Goal: Task Accomplishment & Management: Use online tool/utility

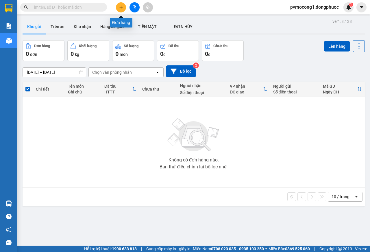
click at [118, 3] on div at bounding box center [134, 7] width 43 height 10
click at [122, 9] on icon "plus" at bounding box center [121, 7] width 4 height 4
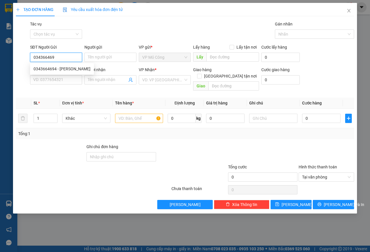
type input "0343664694"
click at [40, 67] on div "0343664694 - [PERSON_NAME]" at bounding box center [62, 69] width 57 height 6
type input "NGỌC NỮ"
type input "0366269436"
type input "ĐÀO"
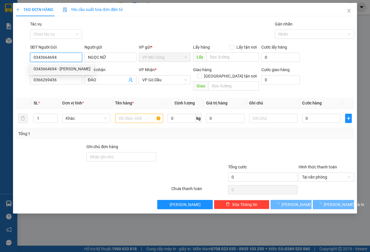
type input "25.000"
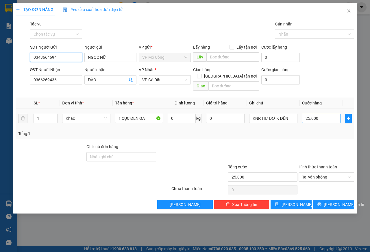
type input "0343664694"
click at [325, 114] on input "25.000" at bounding box center [321, 118] width 38 height 9
type input "4"
type input "45"
type input "450"
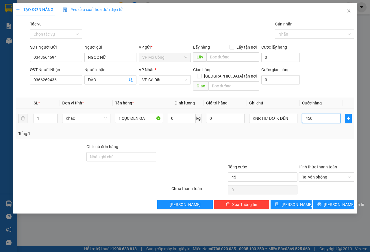
type input "450"
type input "4.500"
type input "45.000"
click at [336, 201] on span "[PERSON_NAME] và In" at bounding box center [344, 204] width 40 height 6
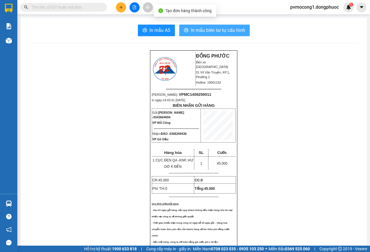
click at [204, 28] on span "In mẫu biên lai tự cấu hình" at bounding box center [218, 30] width 54 height 7
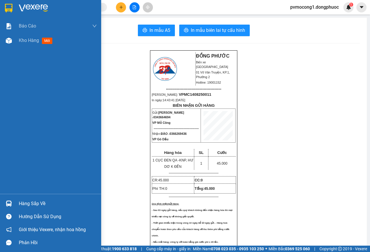
click at [8, 5] on img at bounding box center [9, 8] width 8 height 9
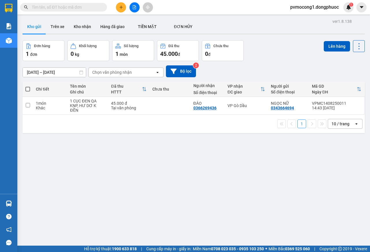
click at [28, 88] on span at bounding box center [27, 89] width 5 height 5
click at [28, 86] on input "checkbox" at bounding box center [28, 86] width 0 height 0
checkbox input "true"
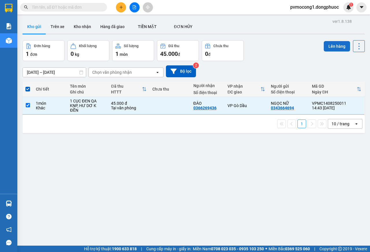
click at [325, 47] on button "Lên hàng" at bounding box center [337, 46] width 26 height 10
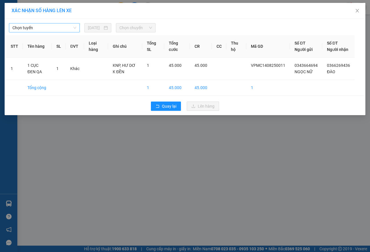
click at [28, 26] on span "Chọn tuyến" at bounding box center [44, 27] width 64 height 9
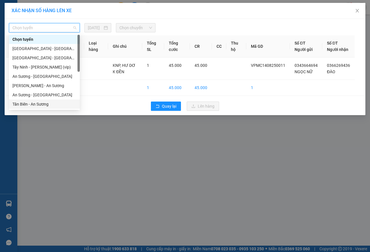
click at [18, 104] on div "Tân Biên - An Sương" at bounding box center [44, 104] width 64 height 6
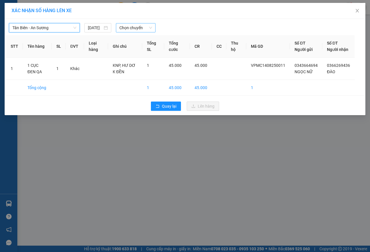
click at [130, 28] on span "Chọn chuyến" at bounding box center [135, 27] width 32 height 9
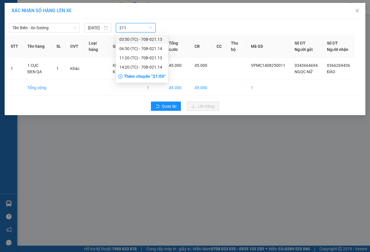
type input "2114"
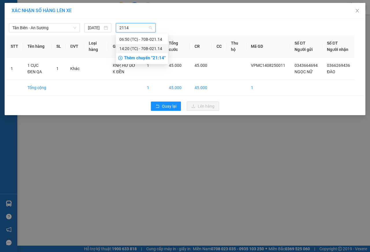
click at [153, 48] on div "14:20 (TC) - 70B-021.14" at bounding box center [141, 48] width 45 height 6
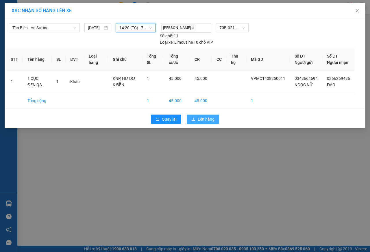
click at [203, 122] on span "Lên hàng" at bounding box center [206, 119] width 17 height 6
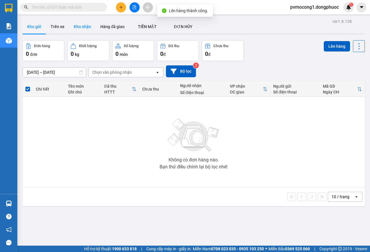
click at [85, 27] on button "Kho nhận" at bounding box center [82, 27] width 27 height 14
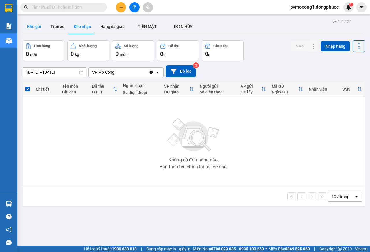
click at [36, 25] on button "Kho gửi" at bounding box center [34, 27] width 23 height 14
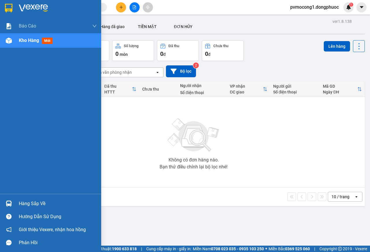
click at [29, 200] on div "Hàng sắp về" at bounding box center [58, 203] width 78 height 9
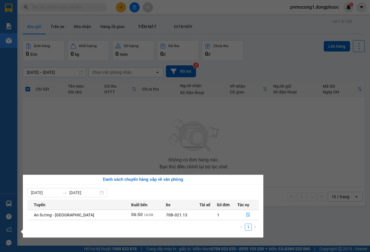
click at [86, 145] on section "Kết quả tìm kiếm ( 4 ) Bộ lọc Mã ĐH Trạng thái Món hàng Tổng cước Chưa cước Nhã…" at bounding box center [185, 126] width 370 height 252
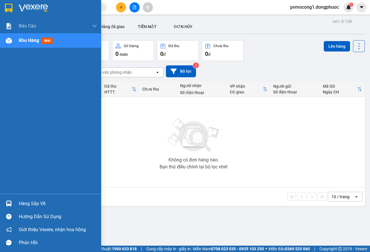
click at [25, 200] on div "Hàng sắp về" at bounding box center [58, 203] width 78 height 9
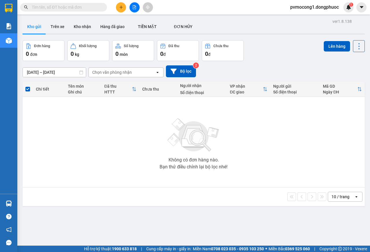
click at [103, 131] on section "Kết quả tìm kiếm ( 4 ) Bộ lọc Mã ĐH Trạng thái Món hàng Tổng cước Chưa cước Nhã…" at bounding box center [185, 126] width 370 height 252
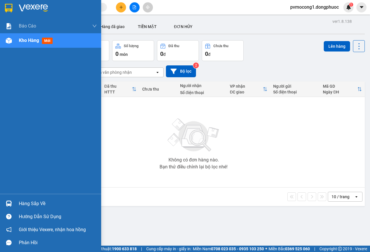
click at [29, 203] on div "Hàng sắp về" at bounding box center [58, 203] width 78 height 9
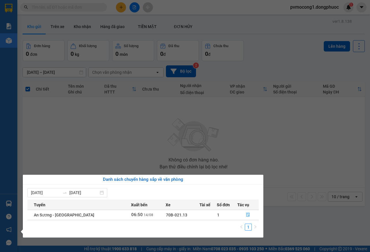
click at [113, 136] on section "Kết quả tìm kiếm ( 4 ) Bộ lọc Mã ĐH Trạng thái Món hàng Tổng cước Chưa cước Nhã…" at bounding box center [185, 126] width 370 height 252
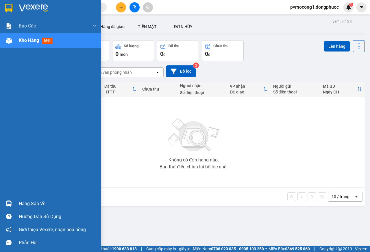
click at [6, 7] on img at bounding box center [9, 8] width 8 height 9
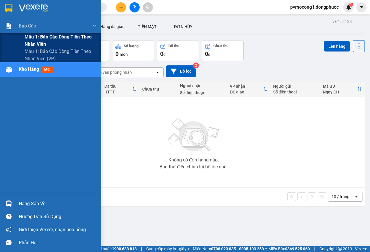
click at [56, 36] on span "Mẫu 1: Báo cáo dòng tiền theo nhân viên" at bounding box center [61, 40] width 72 height 14
